Goal: Information Seeking & Learning: Compare options

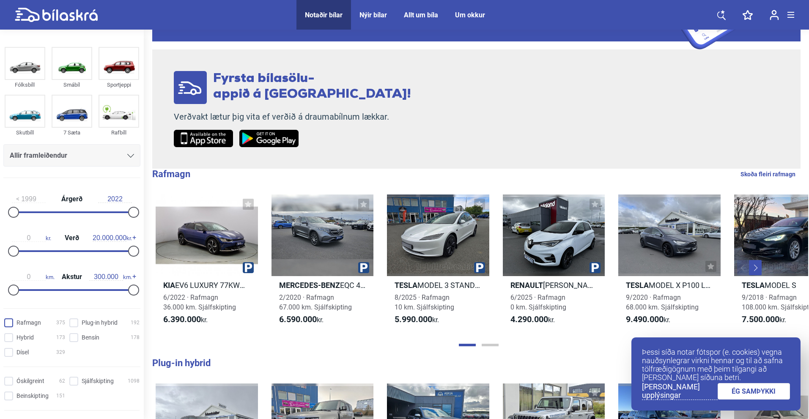
click at [33, 324] on input "Rafmagn 375" at bounding box center [35, 323] width 61 height 9
checkbox input "true"
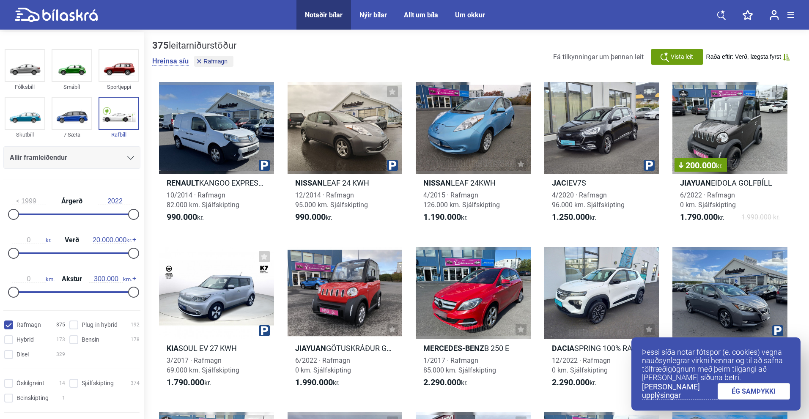
click at [718, 15] on icon at bounding box center [721, 15] width 8 height 8
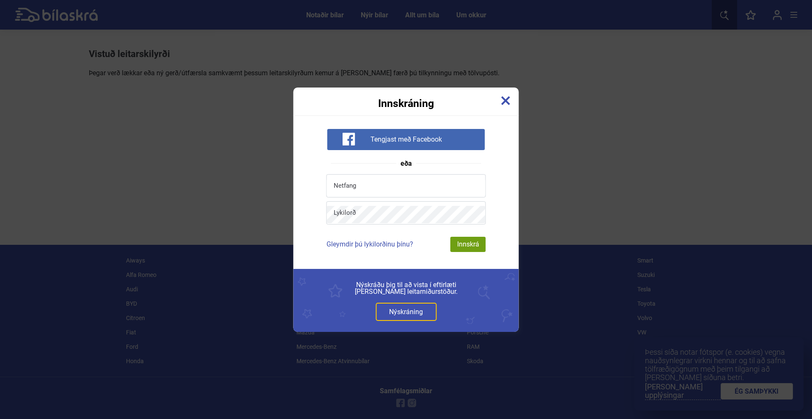
click at [506, 103] on img at bounding box center [505, 100] width 9 height 9
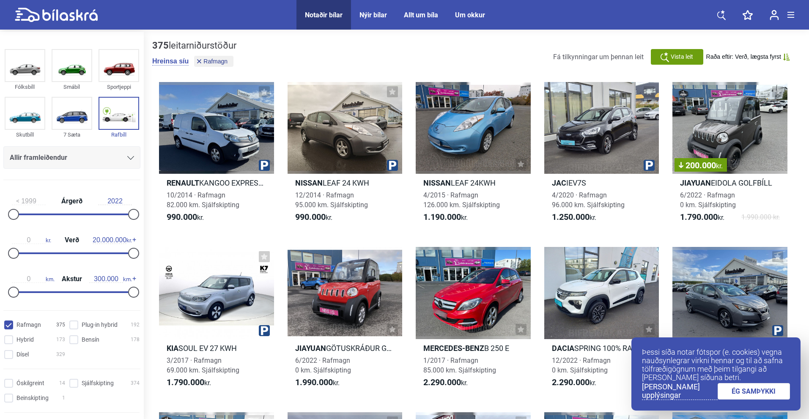
click at [116, 155] on div "Allir framleiðendur" at bounding box center [72, 158] width 124 height 12
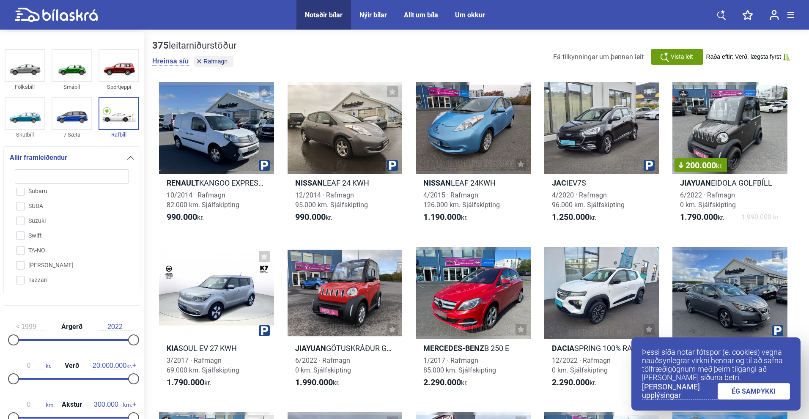
scroll to position [1929, 0]
click at [42, 275] on input "Tesla" at bounding box center [66, 282] width 115 height 15
checkbox input "true"
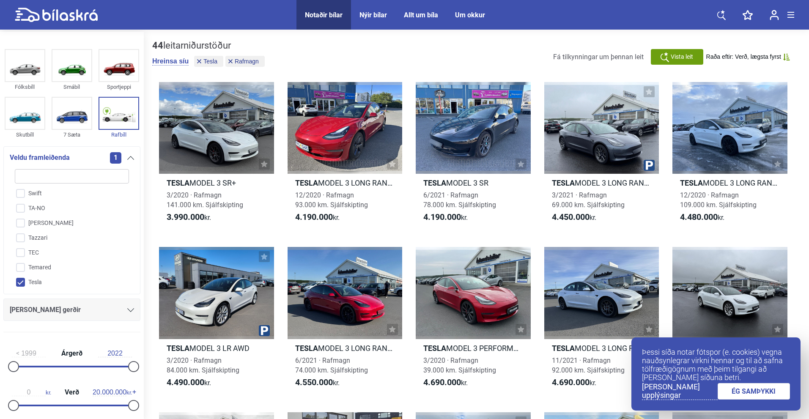
click at [773, 58] on span "Raða eftir: Verð, lægsta fyrst" at bounding box center [743, 56] width 75 height 7
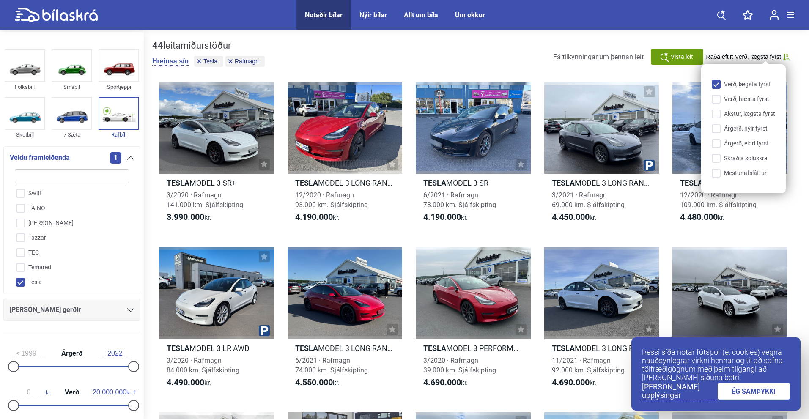
click at [758, 79] on div "Verð, lægsta fyrst [PERSON_NAME], hæsta fyrst [PERSON_NAME], lægsta fyrst Árger…" at bounding box center [743, 128] width 85 height 129
click at [754, 86] on input "Verð, lægsta fyrst" at bounding box center [744, 84] width 63 height 9
click at [771, 54] on span "Raða eftir: Verð, lægsta fyrst" at bounding box center [743, 56] width 75 height 7
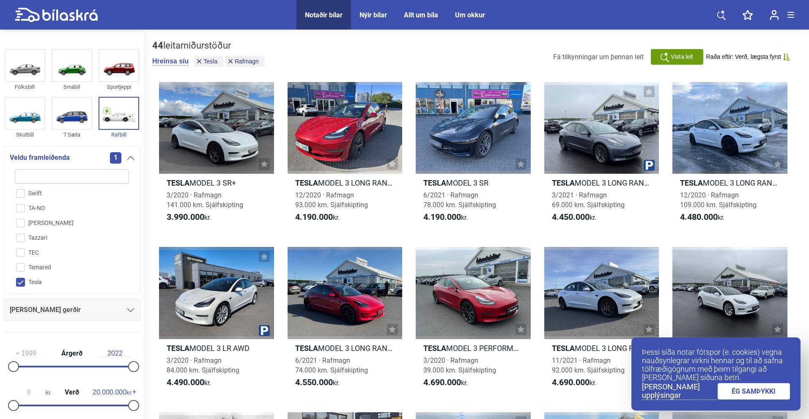
click at [748, 389] on link "ÉG SAMÞYKKI" at bounding box center [754, 391] width 73 height 16
